Goal: Navigation & Orientation: Find specific page/section

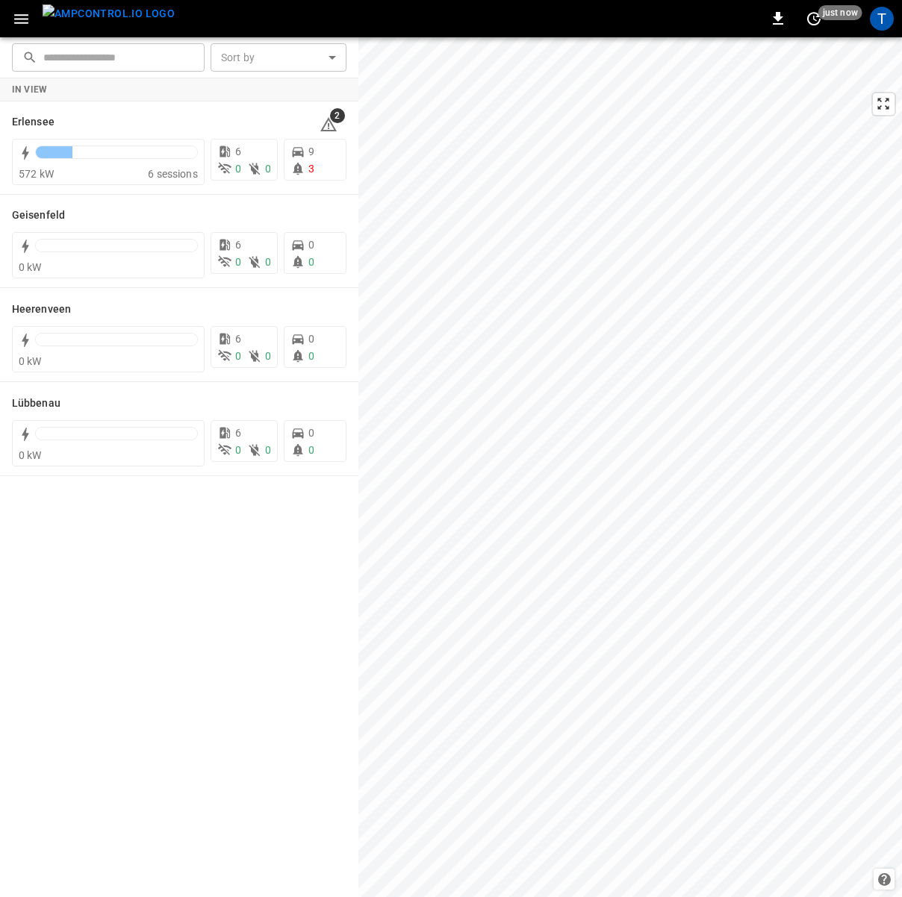
click at [20, 12] on icon "button" at bounding box center [21, 19] width 19 height 19
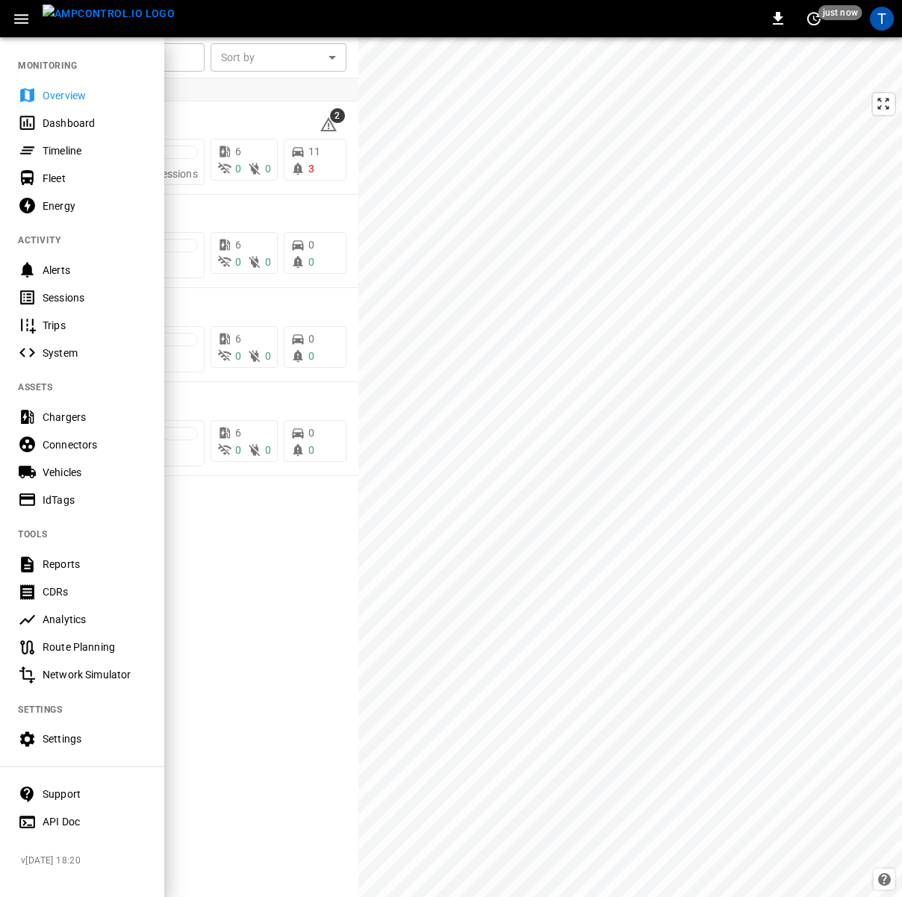
click at [51, 160] on div "Timeline" at bounding box center [82, 151] width 164 height 28
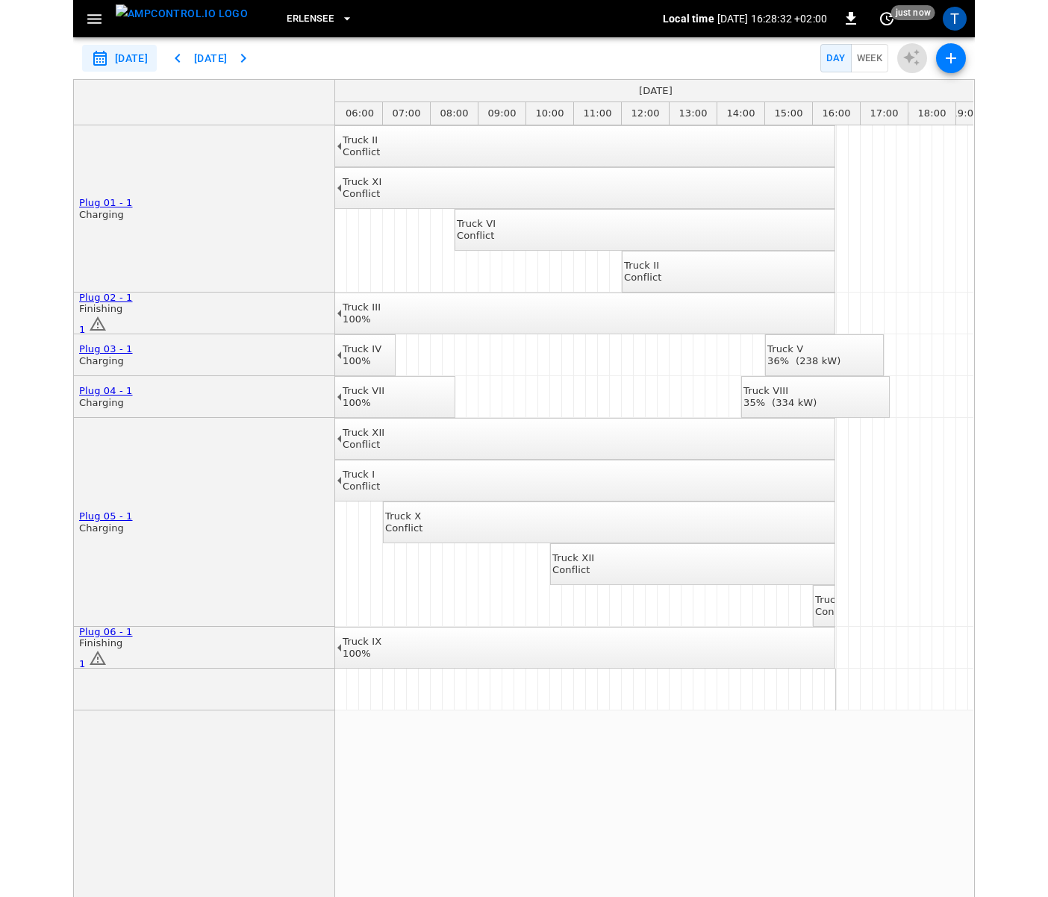
scroll to position [0, 288]
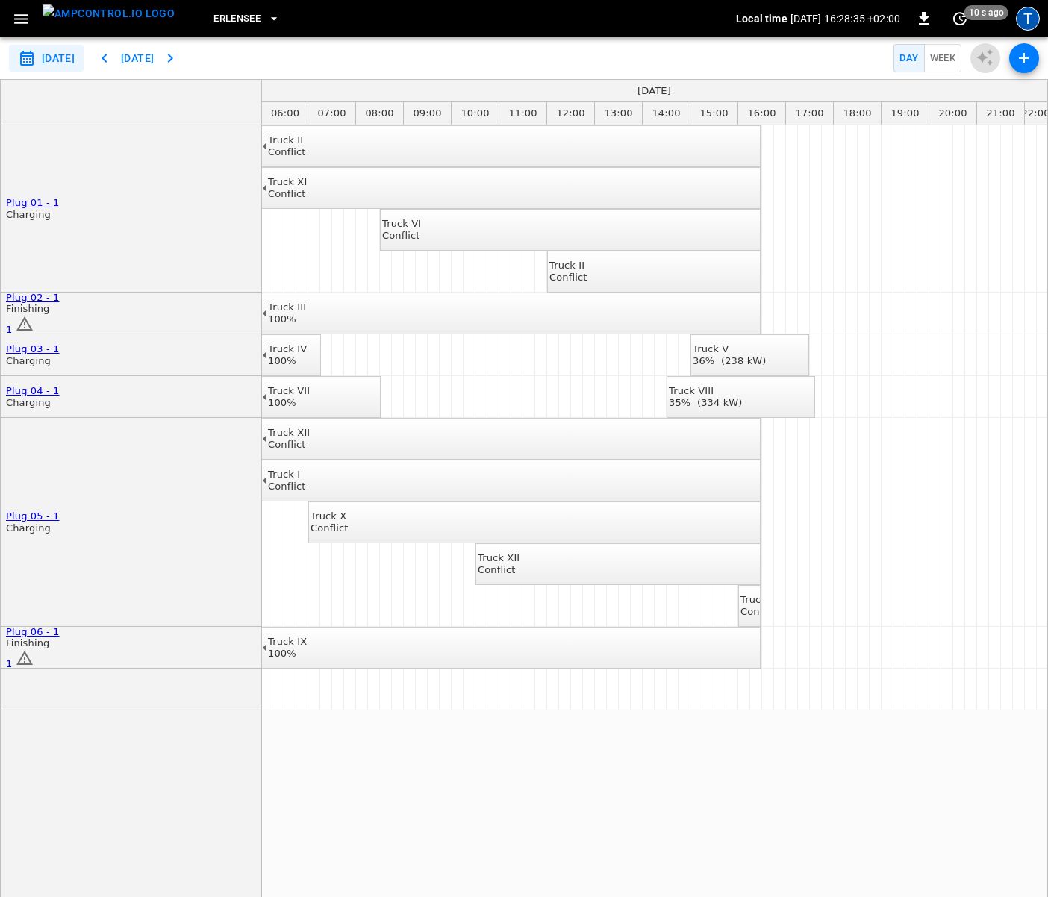
click at [1020, 27] on div "T" at bounding box center [1028, 19] width 24 height 24
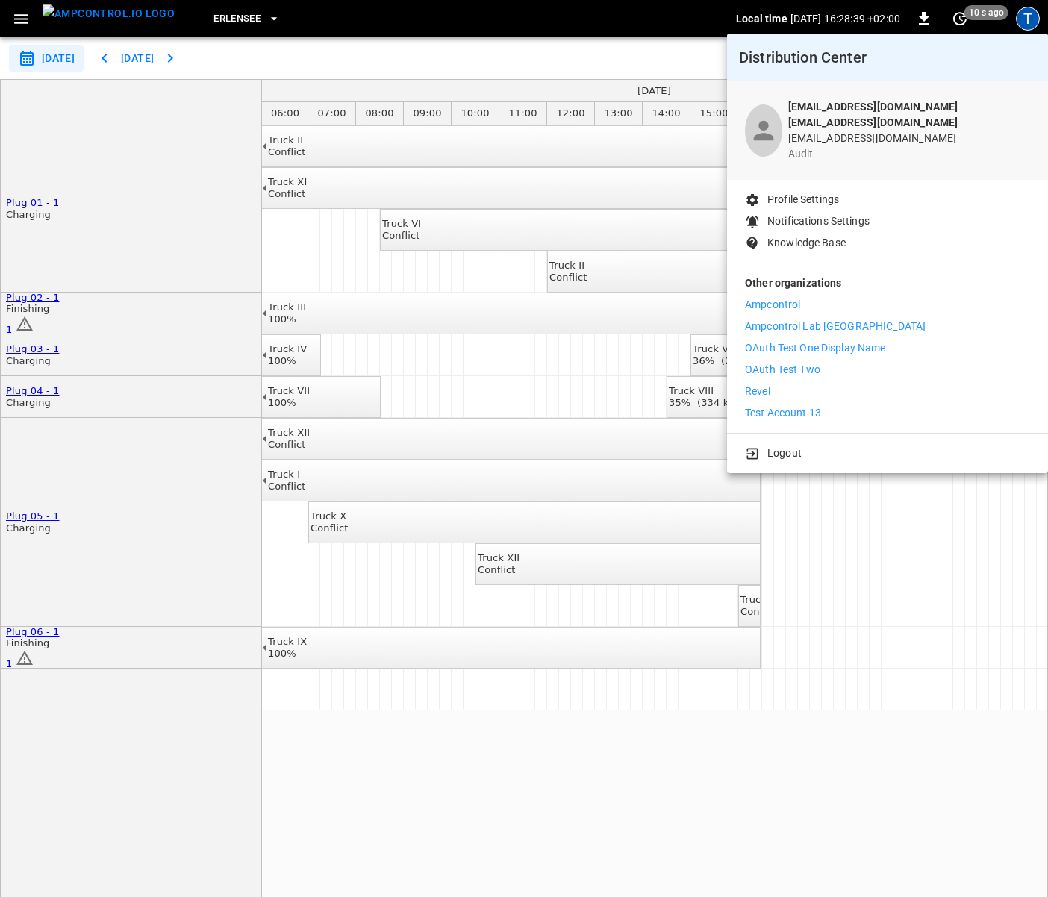
click at [518, 337] on div at bounding box center [524, 448] width 1048 height 897
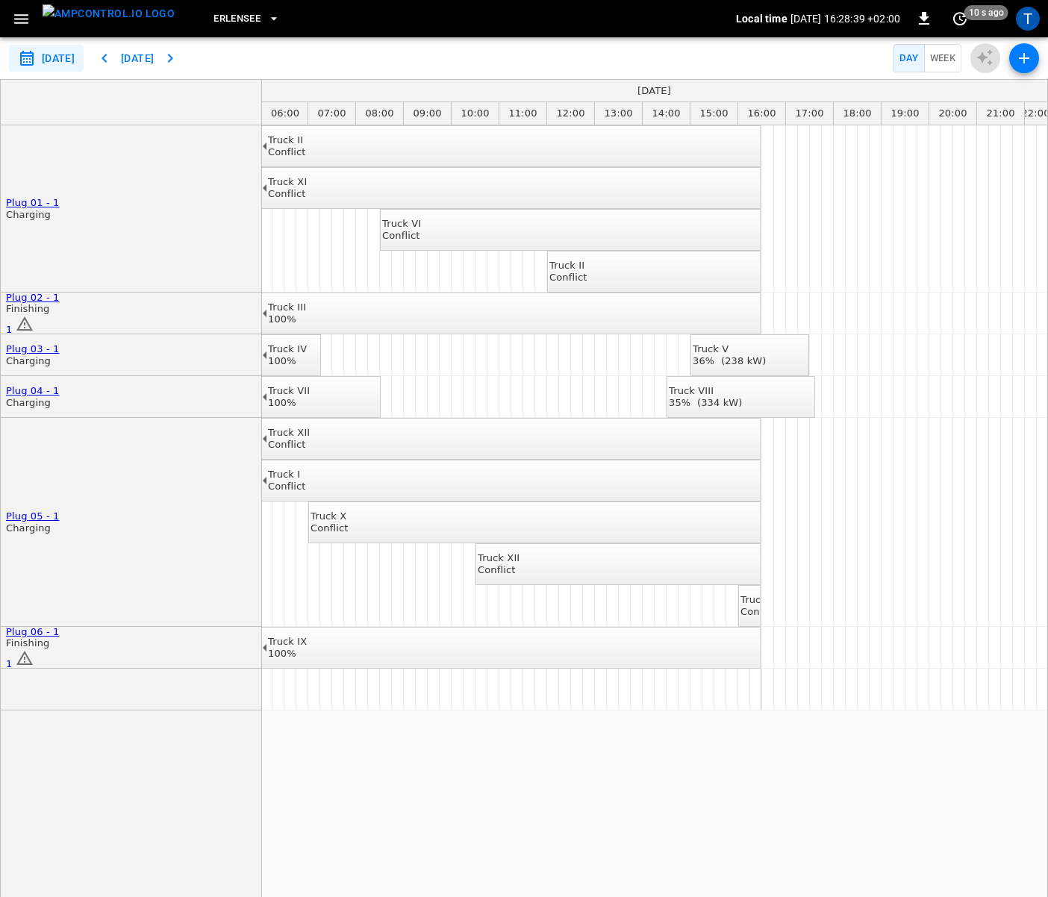
scroll to position [0, 0]
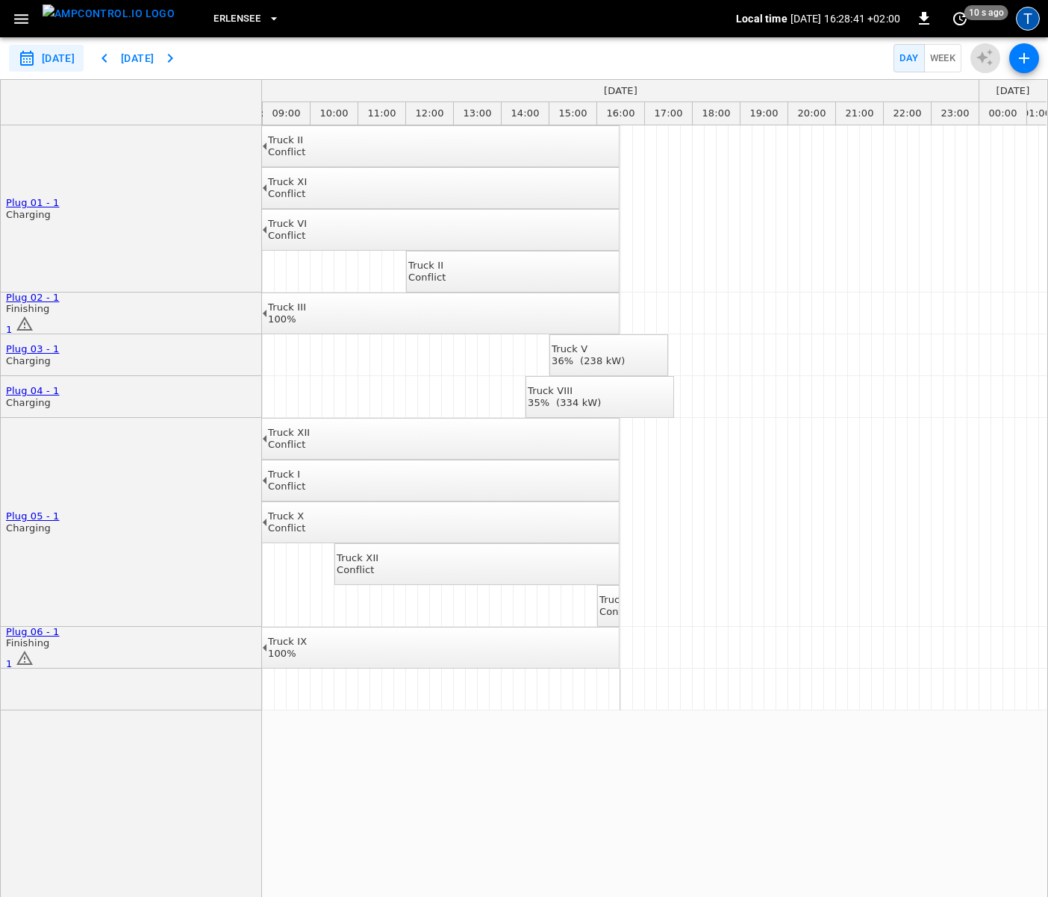
click at [1034, 22] on div "T" at bounding box center [1028, 19] width 24 height 24
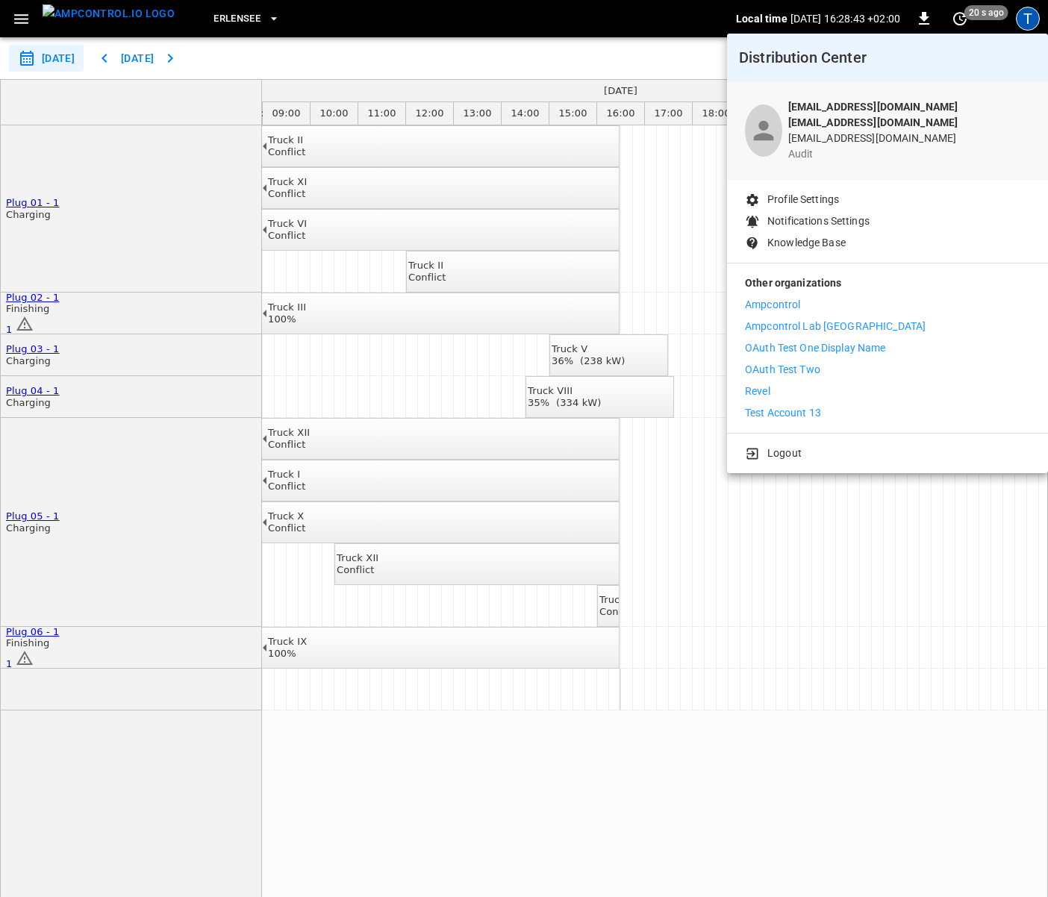
click at [774, 319] on p "Ampcontrol Lab [GEOGRAPHIC_DATA]" at bounding box center [835, 327] width 181 height 16
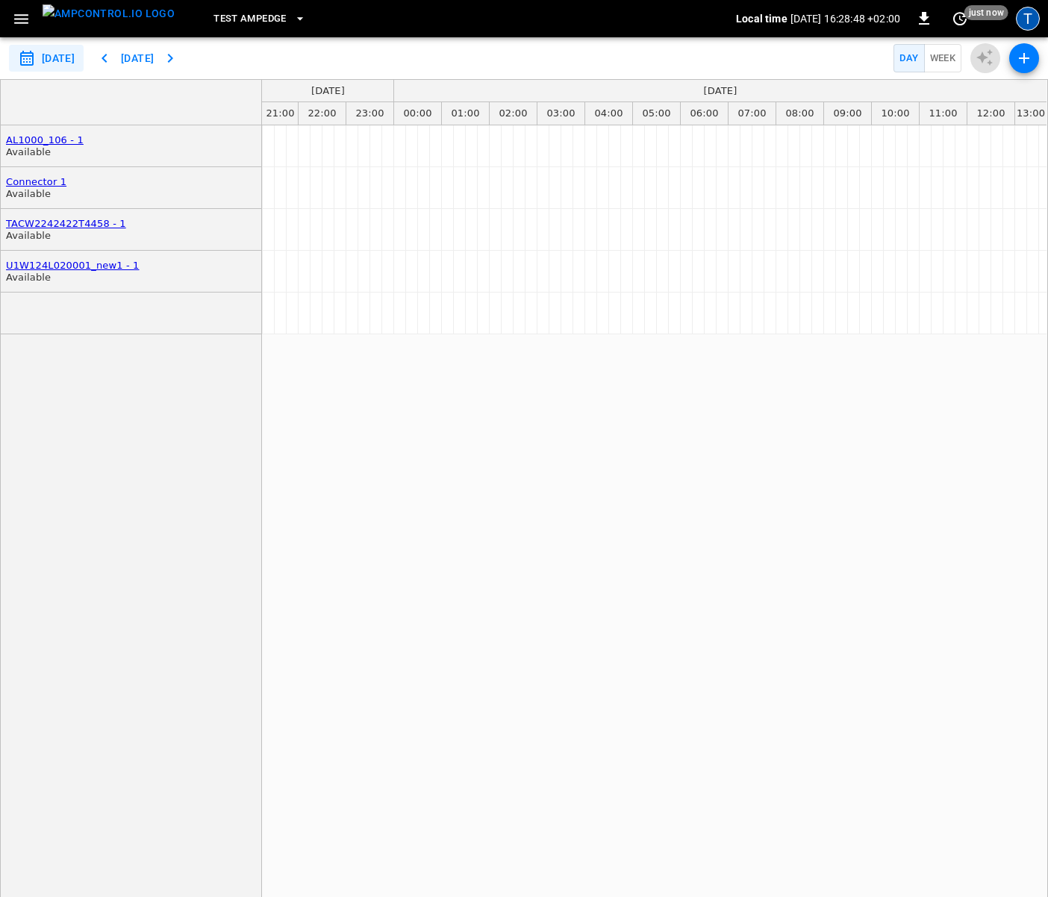
click at [1029, 16] on div "T" at bounding box center [1028, 19] width 24 height 24
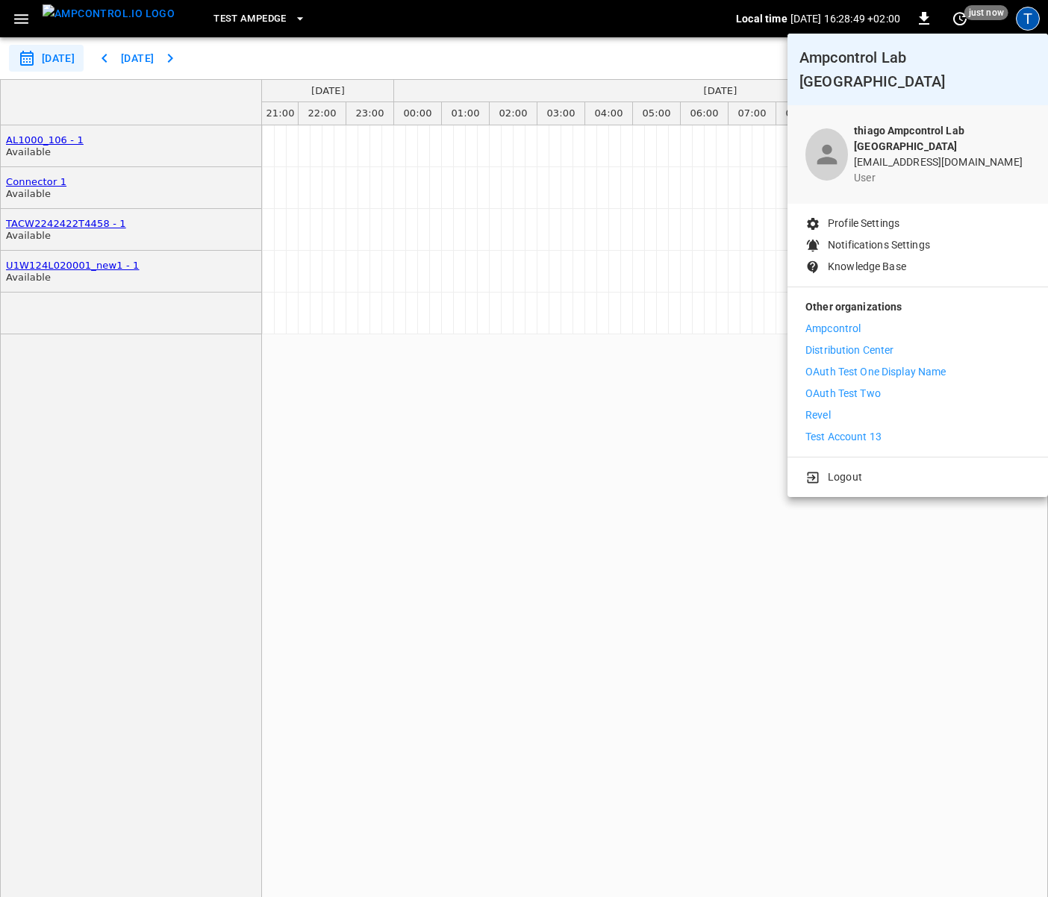
click at [827, 343] on p "Distribution Center" at bounding box center [850, 351] width 89 height 16
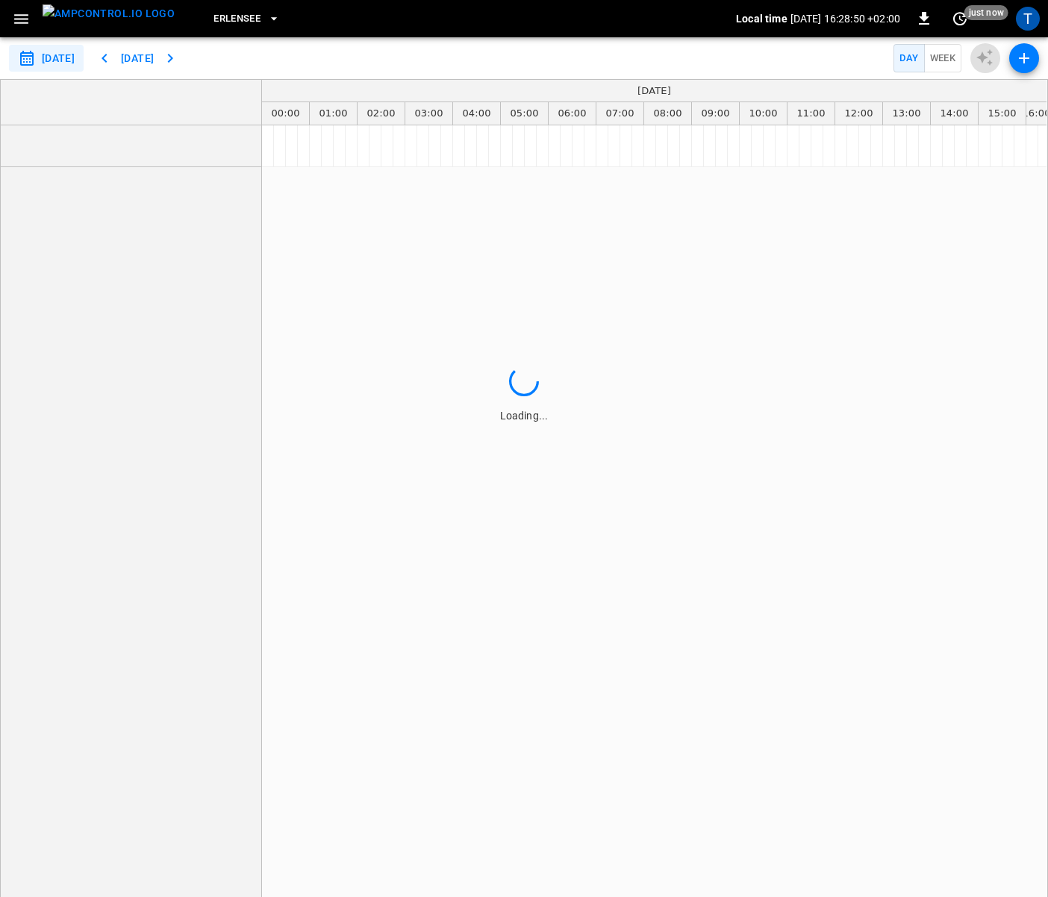
click at [241, 26] on button "Erlensee" at bounding box center [247, 18] width 78 height 29
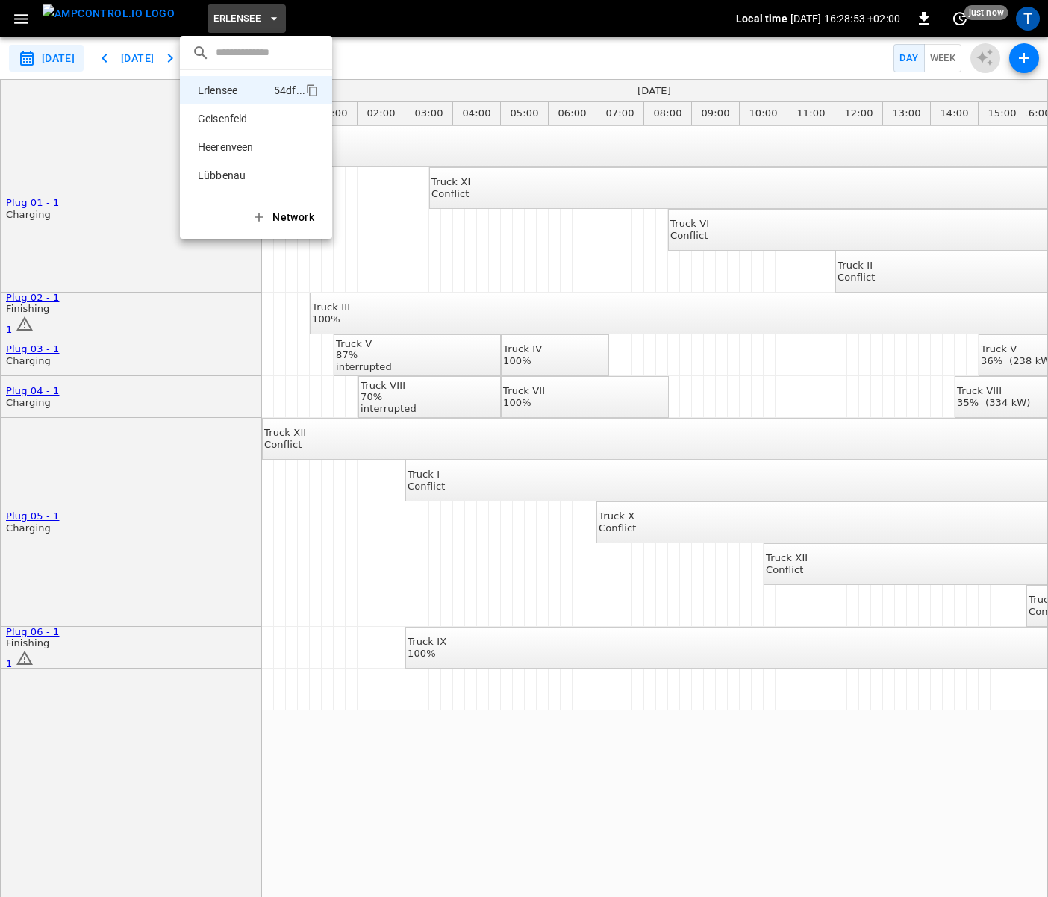
click at [549, 52] on div at bounding box center [524, 448] width 1048 height 897
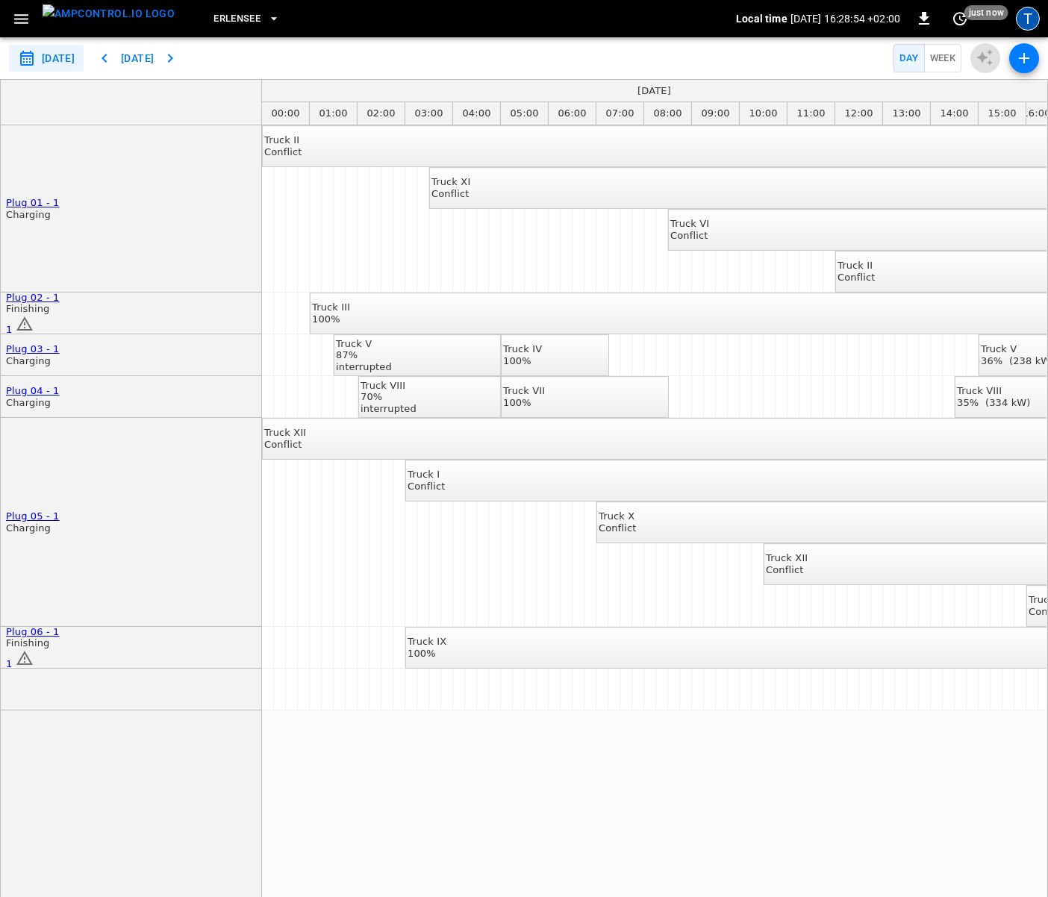
click at [1027, 10] on div "T" at bounding box center [1028, 19] width 24 height 24
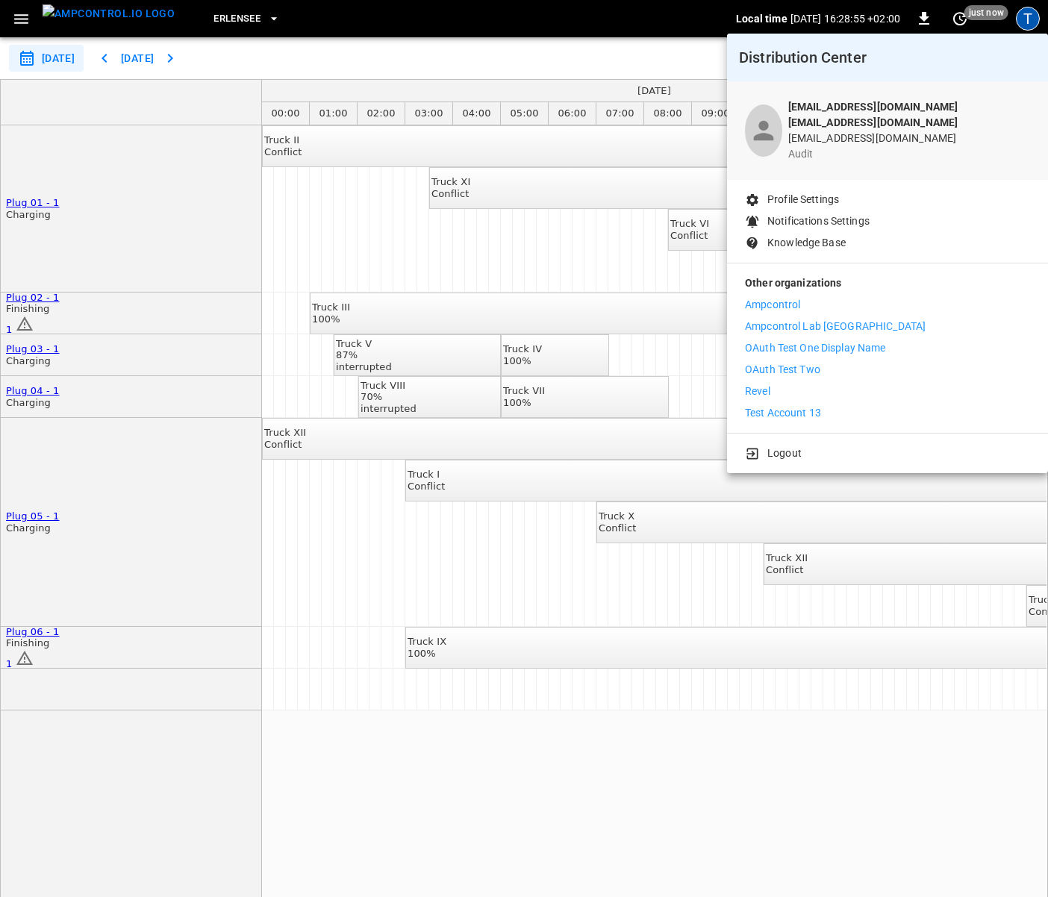
click at [787, 446] on p "Logout" at bounding box center [785, 454] width 34 height 16
